Goal: Transaction & Acquisition: Download file/media

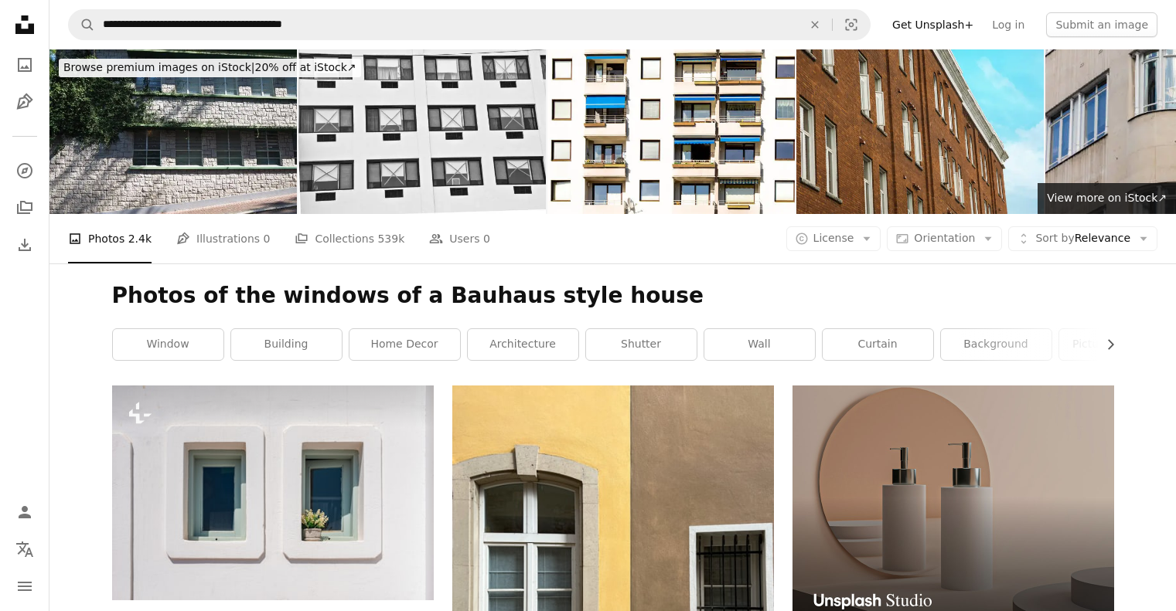
scroll to position [12402, 0]
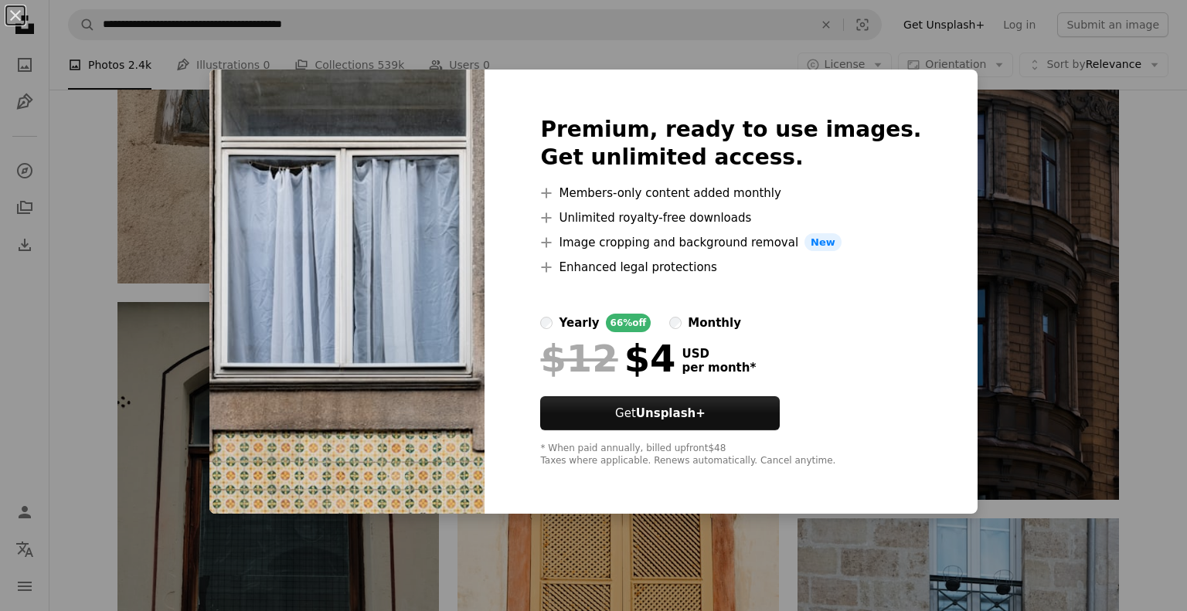
click at [710, 94] on div "Premium, ready to use images. Get unlimited access. A plus sign Members-only co…" at bounding box center [731, 292] width 492 height 445
click at [1141, 257] on div "An X shape Premium, ready to use images. Get unlimited access. A plus sign Memb…" at bounding box center [593, 305] width 1187 height 611
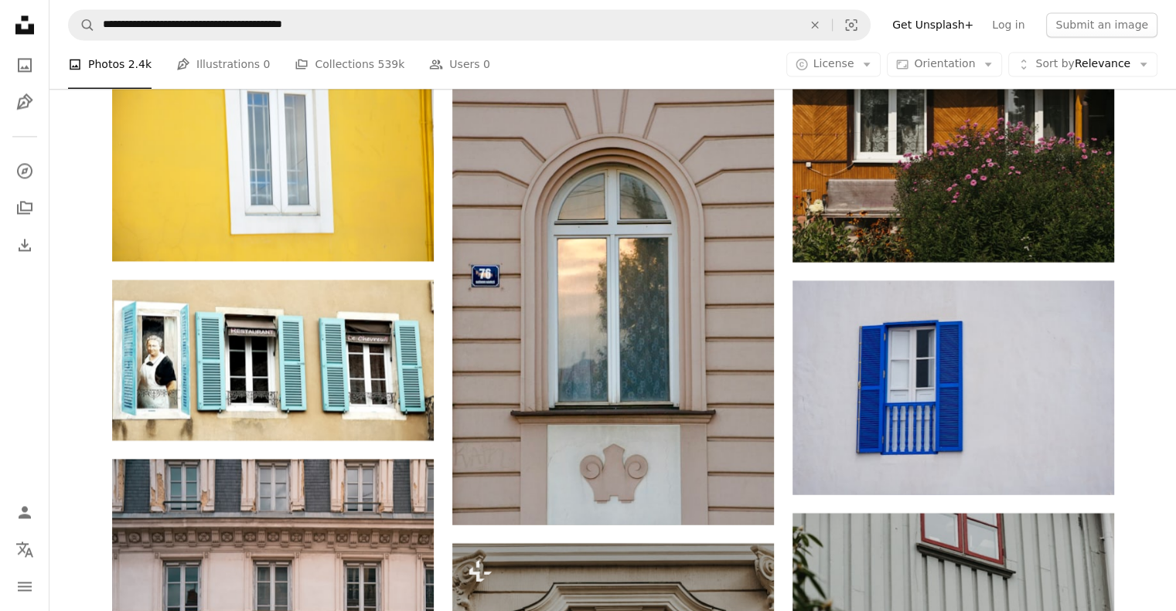
scroll to position [14303, 0]
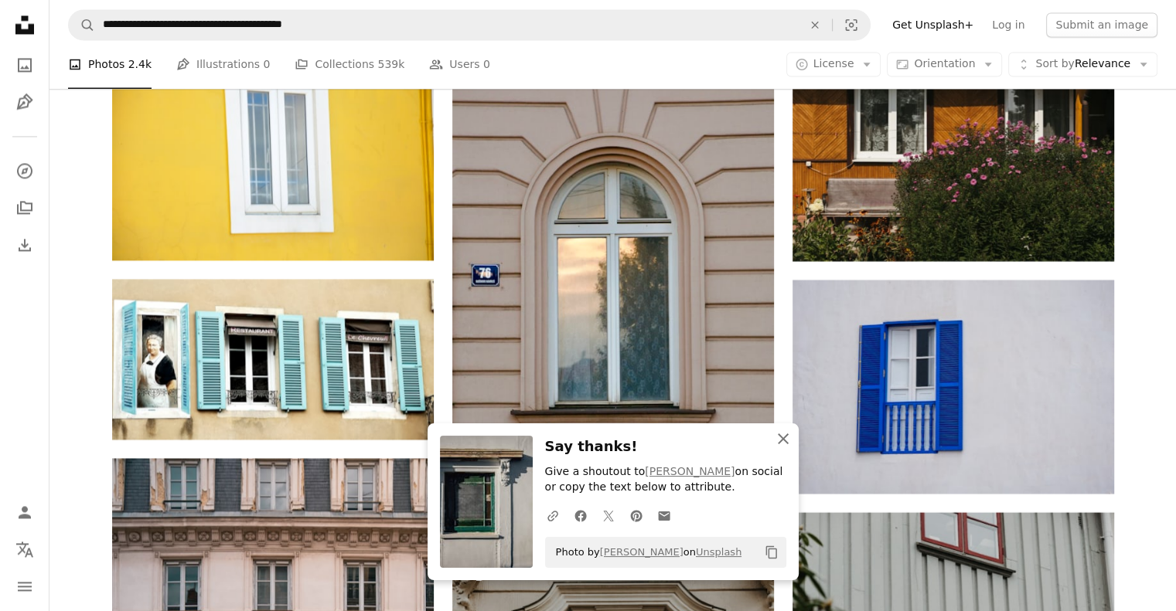
click at [777, 433] on icon "An X shape" at bounding box center [783, 439] width 19 height 19
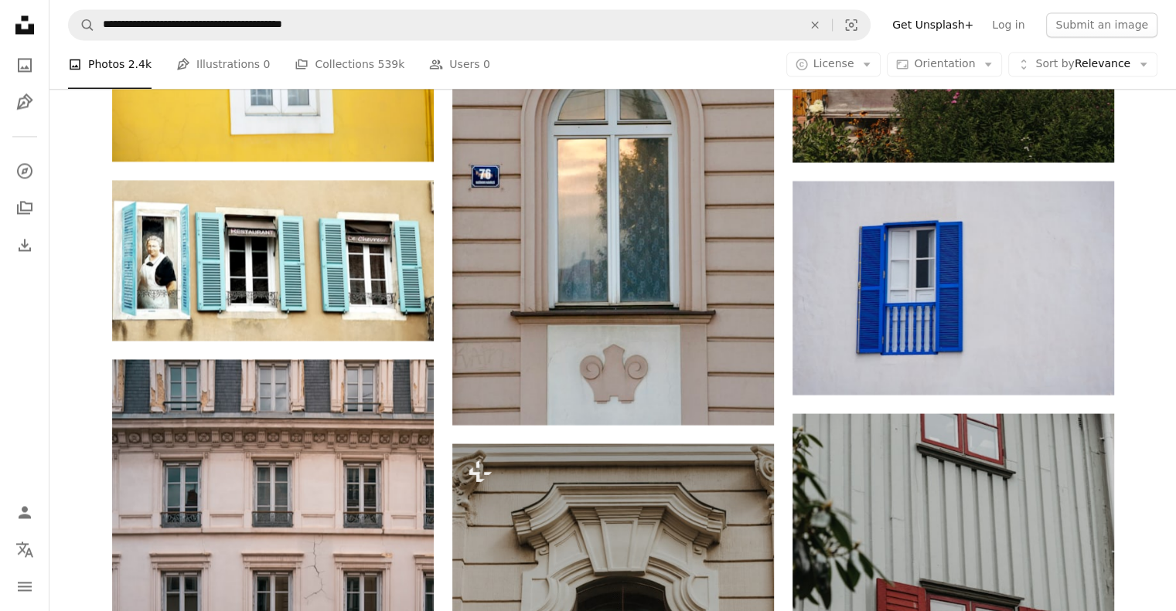
scroll to position [14402, 0]
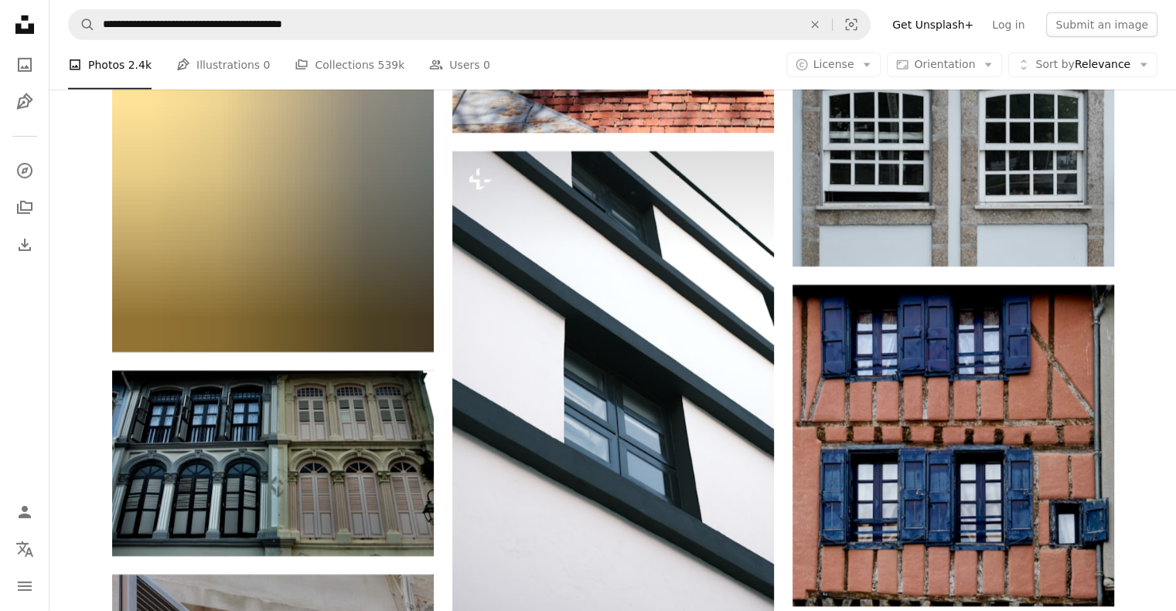
scroll to position [16681, 0]
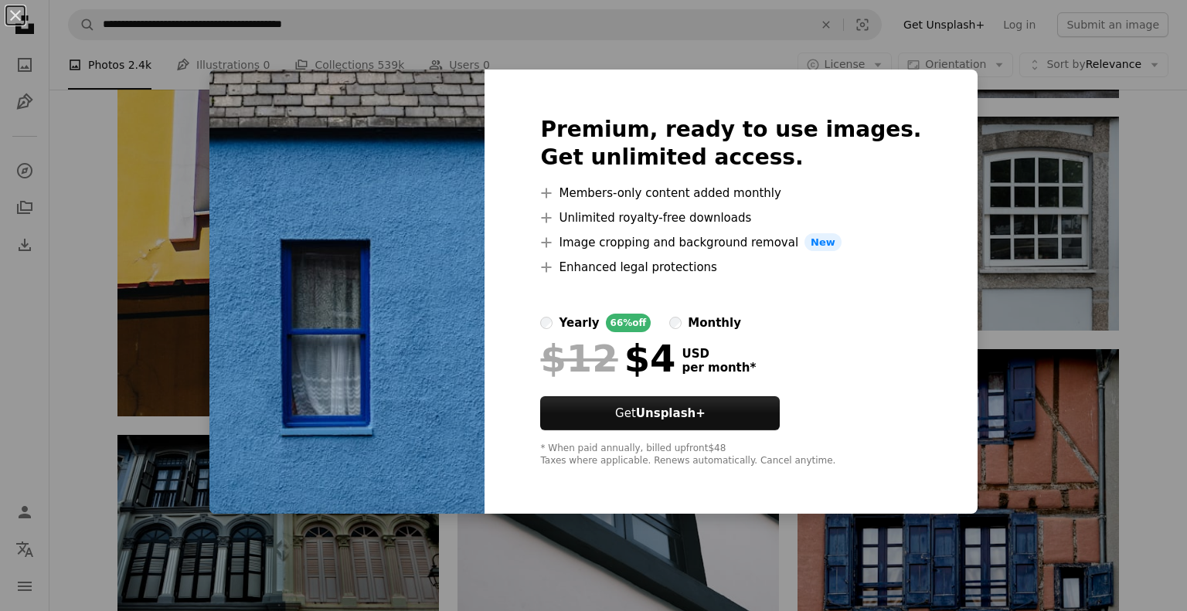
click at [1078, 250] on div "An X shape Premium, ready to use images. Get unlimited access. A plus sign Memb…" at bounding box center [593, 305] width 1187 height 611
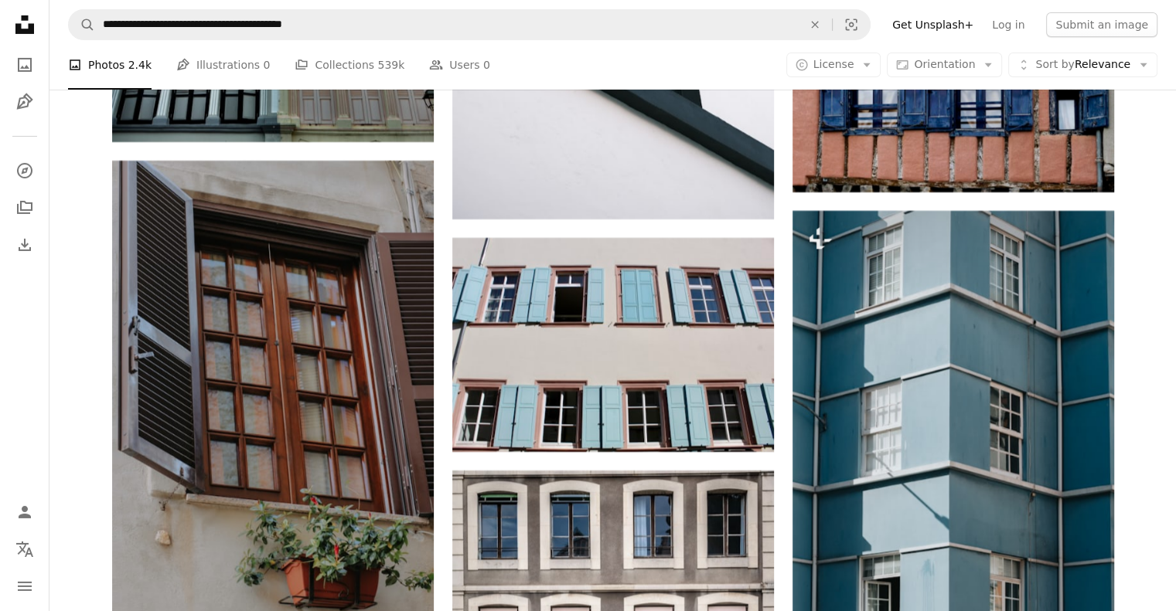
scroll to position [17157, 0]
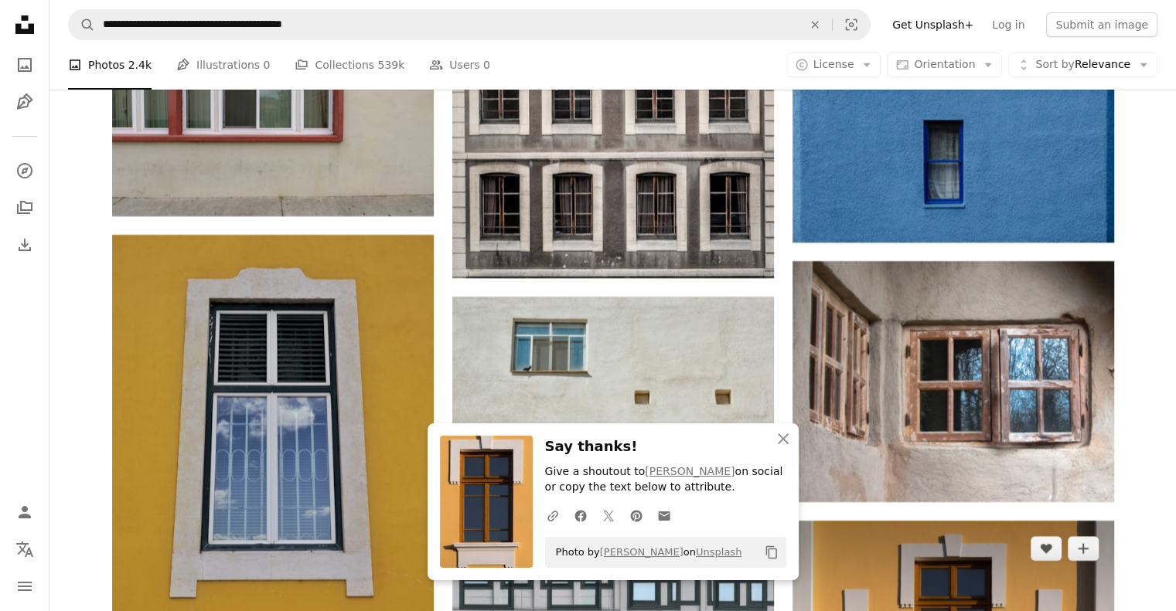
scroll to position [17806, 0]
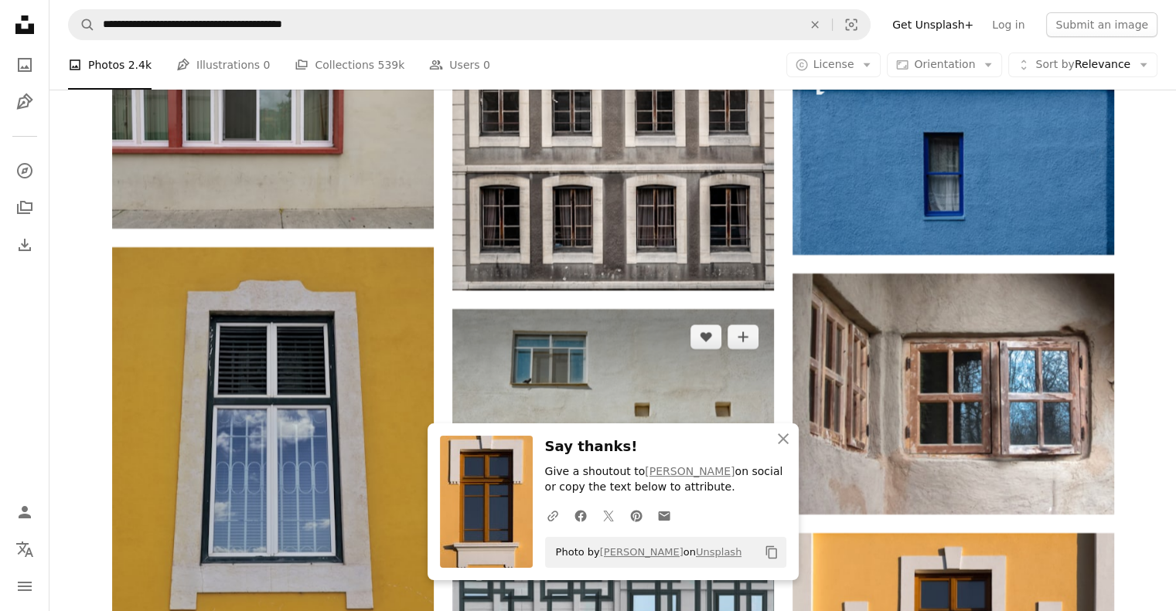
click at [745, 484] on link "Arrow pointing down" at bounding box center [742, 496] width 31 height 25
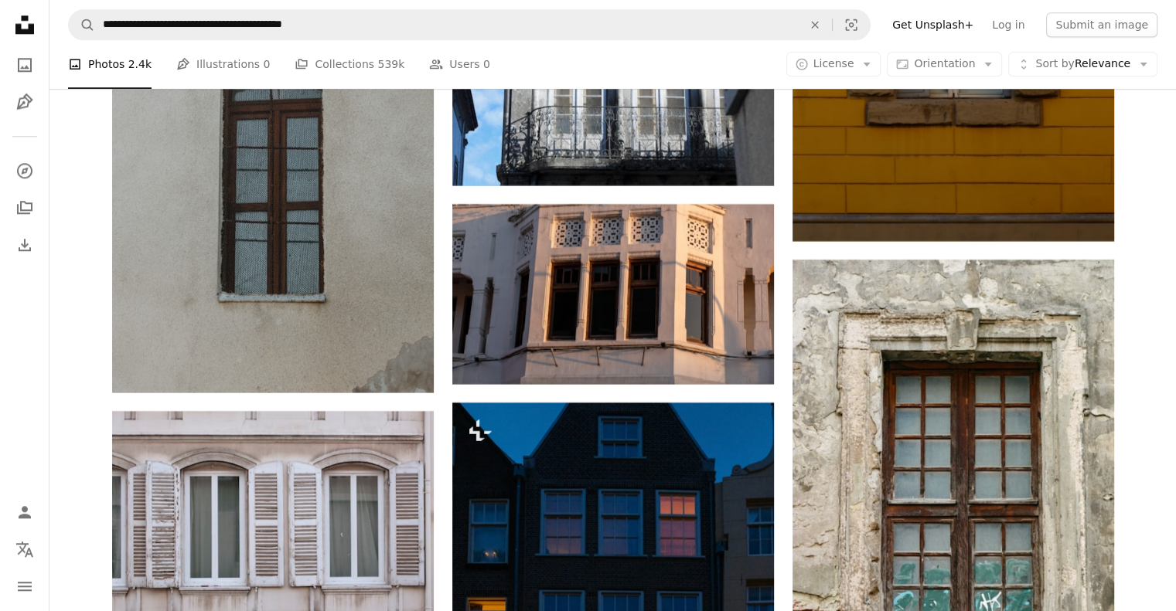
scroll to position [19416, 0]
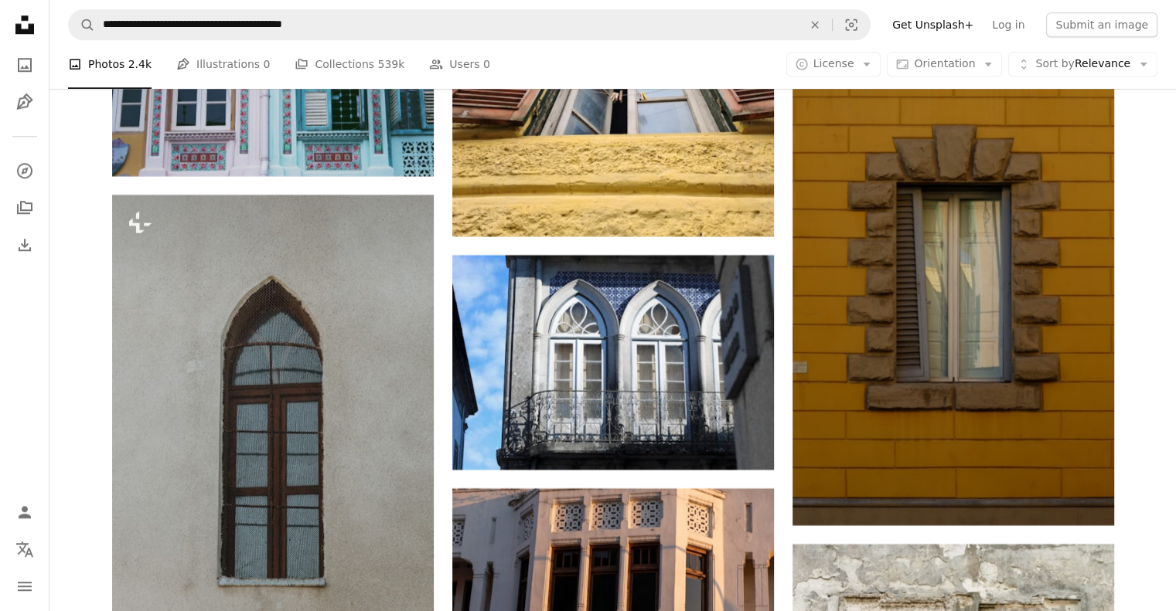
scroll to position [19034, 0]
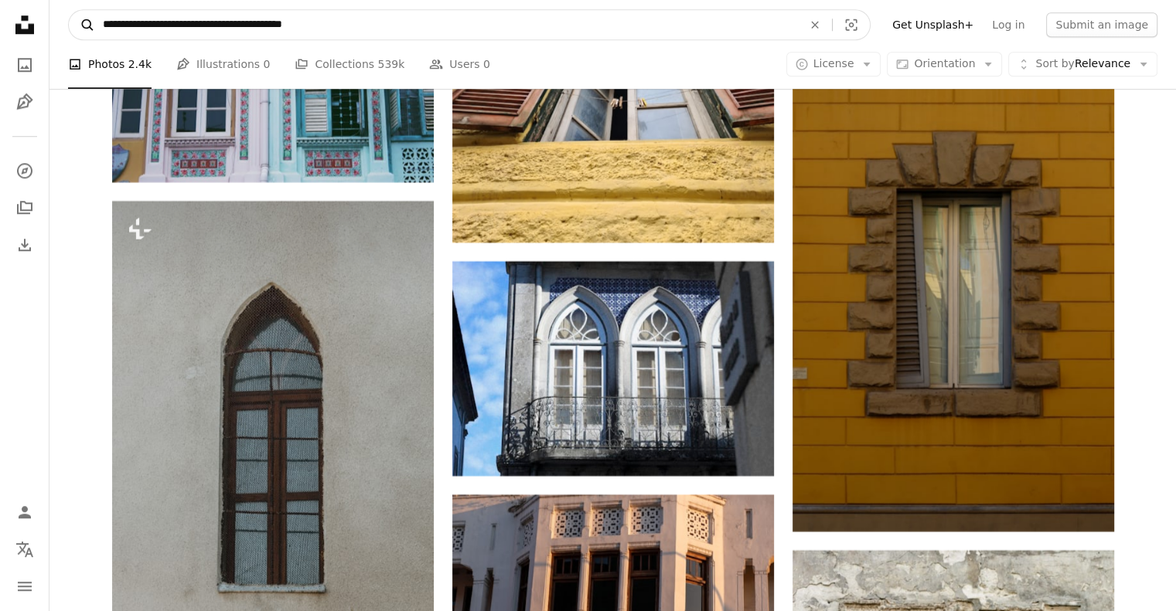
drag, startPoint x: 355, startPoint y: 24, endPoint x: 94, endPoint y: 30, distance: 261.3
click at [94, 30] on form "**********" at bounding box center [469, 24] width 802 height 31
